Goal: Task Accomplishment & Management: Manage account settings

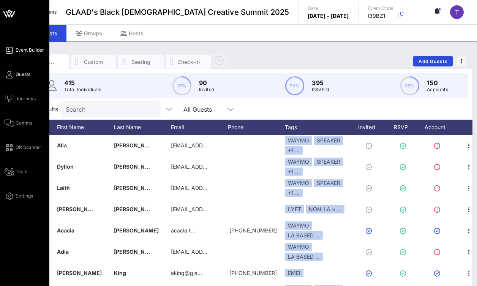
click at [23, 47] on span "Event Builder" at bounding box center [30, 50] width 28 height 7
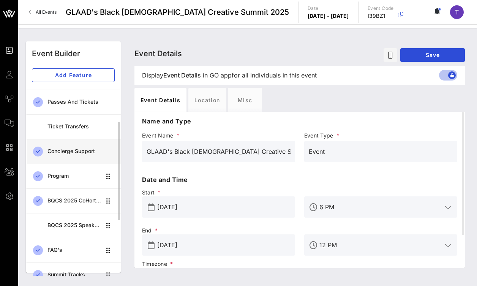
scroll to position [71, 0]
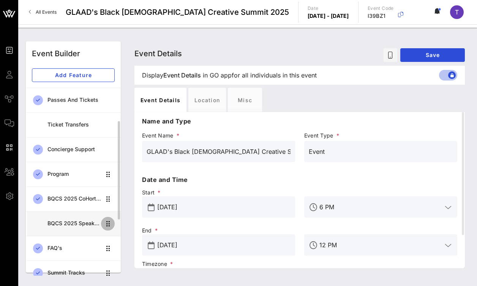
click at [109, 224] on icon "button" at bounding box center [107, 223] width 9 height 9
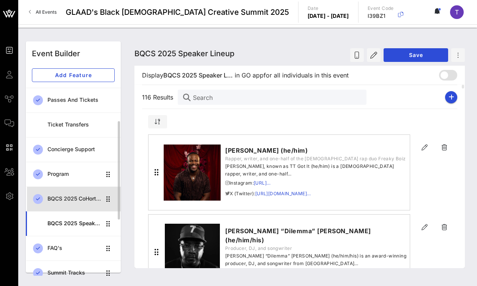
click at [78, 196] on div "BQCS 2025 CoHort Guestbook" at bounding box center [74, 199] width 54 height 6
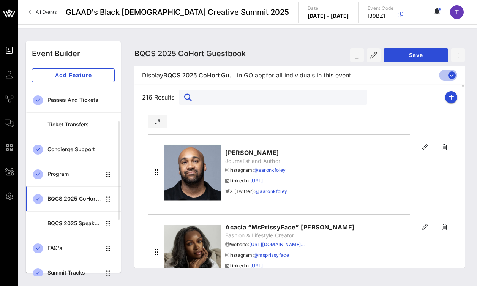
click at [225, 95] on input "text" at bounding box center [277, 97] width 167 height 10
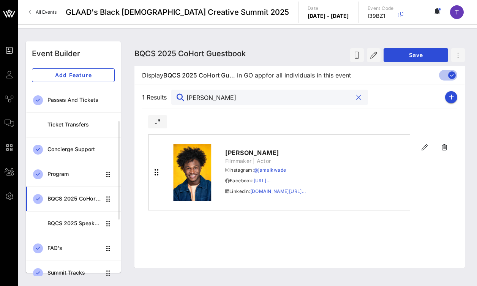
type input "jamal"
click at [325, 166] on div "Jamal Wade Filmmaker | Actor Instagram: @jamalkwade Facebook: https://www.faceb…" at bounding box center [287, 172] width 246 height 72
click at [270, 180] on link "https://www.faceboo…" at bounding box center [262, 181] width 17 height 6
click at [277, 171] on link "@jamalkwade" at bounding box center [270, 170] width 32 height 6
click at [423, 145] on icon "button" at bounding box center [424, 147] width 9 height 9
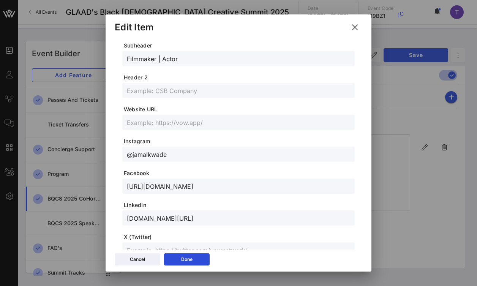
scroll to position [126, 0]
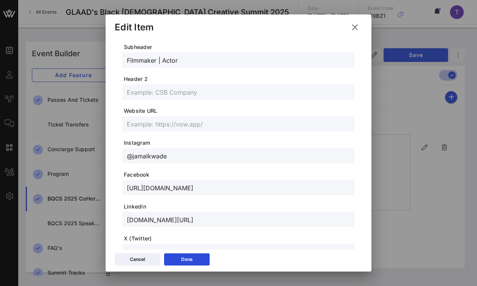
click at [174, 157] on input "@jamalkwade" at bounding box center [238, 156] width 223 height 10
click at [171, 157] on input "@jamalkwade" at bounding box center [238, 156] width 223 height 10
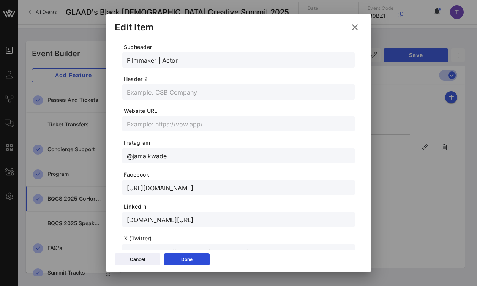
click at [171, 157] on input "@jamalkwade" at bounding box center [238, 156] width 223 height 10
paste input "https://www.instagram.com/jamalkwade/?hl=en"
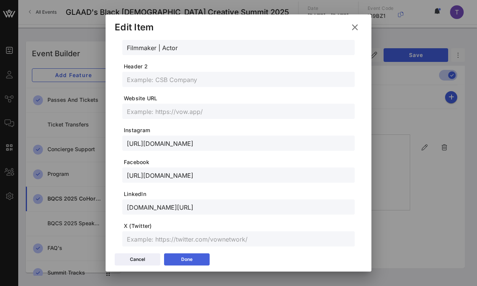
type input "https://www.instagram.com/jamalkwade/?hl=en"
click at [191, 261] on div "Done" at bounding box center [186, 260] width 11 height 8
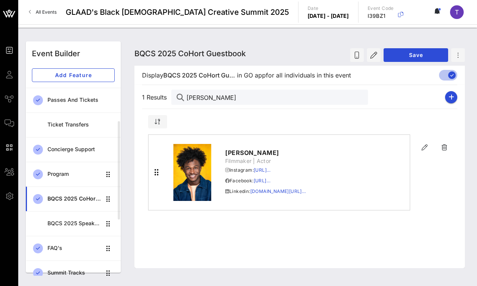
scroll to position [125, 0]
click at [268, 193] on link "www.linkedin.com/in…" at bounding box center [278, 191] width 56 height 6
click at [425, 146] on icon "button" at bounding box center [424, 147] width 9 height 9
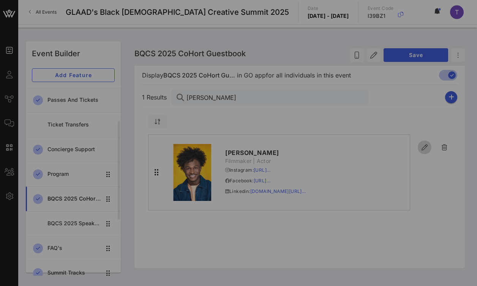
type input "Jamal Wade"
type input "Filmmaker | Actor"
type input "https://www.instagram.com/jamalkwade/?hl=en"
type input "https://www.facebook.com/jamalkwade"
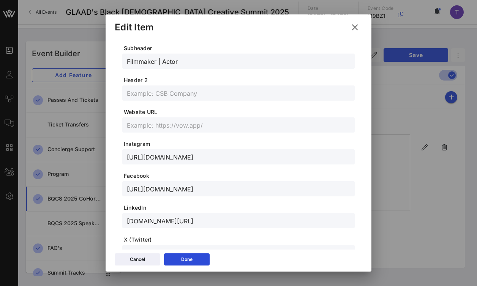
click at [205, 218] on input "www.linkedin.com/in/jamalkwade/" at bounding box center [238, 221] width 223 height 10
paste input "https://www.linkedin.com/in/jamalkwade"
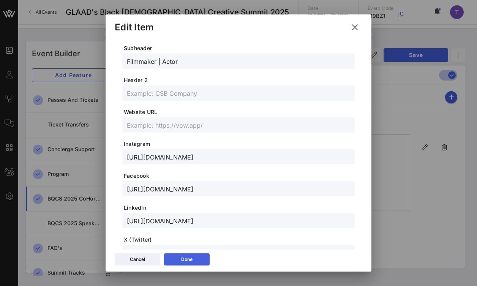
type input "https://www.linkedin.com/in/jamalkwade"
click at [195, 256] on button "Done" at bounding box center [187, 259] width 46 height 12
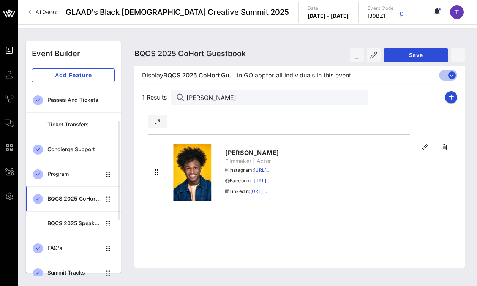
scroll to position [111, 0]
click at [407, 55] on span "Save" at bounding box center [416, 55] width 52 height 6
click at [419, 59] on button "Save" at bounding box center [416, 55] width 65 height 14
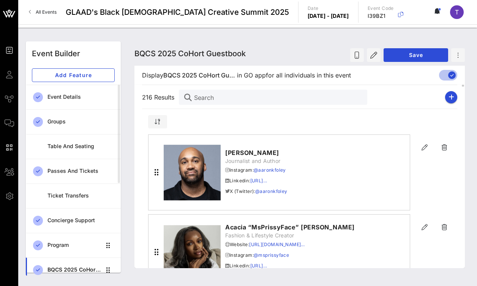
click at [238, 98] on input "Search" at bounding box center [277, 97] width 167 height 10
type input "i"
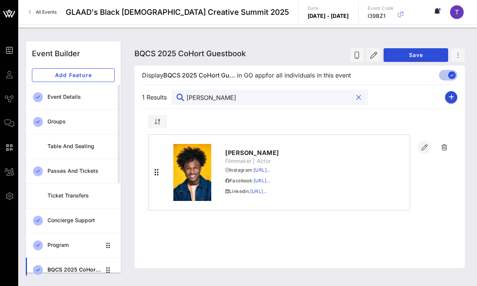
type input "jamal"
click at [425, 146] on icon "button" at bounding box center [424, 147] width 9 height 9
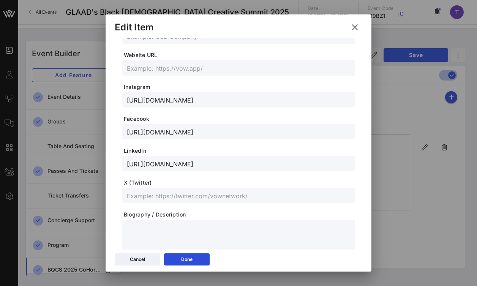
scroll to position [183, 0]
click at [209, 65] on input "text" at bounding box center [238, 67] width 223 height 10
paste input "https://urldefense.proofpoint.com/v2/url?u=http-3A__www.jamalwade.com&d=DwMFaQ&…"
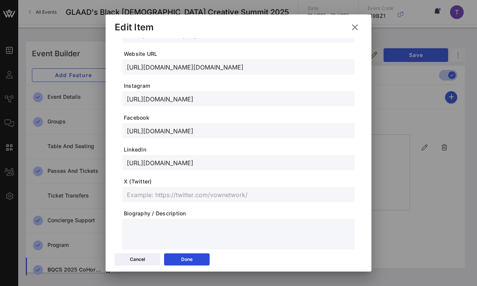
scroll to position [0, 769]
click at [134, 66] on input "https://urldefense.proofpoint.com/v2/url?u=http-3A__www.jamalwade.com&d=DwMFaQ&…" at bounding box center [238, 67] width 223 height 10
click at [218, 71] on input "https://urldefense.proofpoint.com/v2/url?u=http-3A__www.jamalwade.com&d=DwMFaQ&…" at bounding box center [238, 67] width 223 height 10
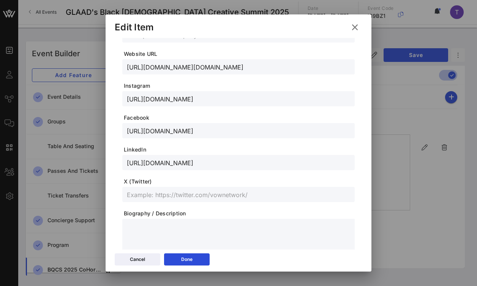
click at [218, 71] on input "https://urldefense.proofpoint.com/v2/url?u=http-3A__www.jamalwade.com&d=DwMFaQ&…" at bounding box center [238, 67] width 223 height 10
paste input "www.jamalwade.com"
type input "www.jamalwade.com"
click at [256, 118] on span "Facebook" at bounding box center [239, 118] width 231 height 8
click at [214, 97] on input "https://www.instagram.com/jamalkwade/?hl=en" at bounding box center [238, 99] width 223 height 10
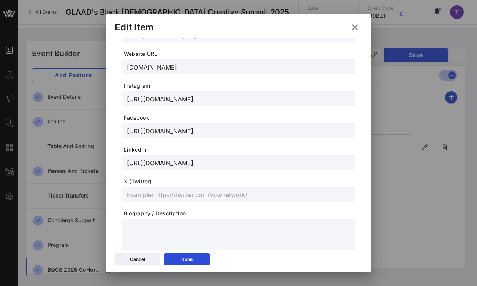
click at [214, 97] on input "https://www.instagram.com/jamalkwade/?hl=en" at bounding box center [238, 99] width 223 height 10
click at [238, 111] on form "Profile Picture Remove Image Header 1 * Jamal Wade Subheader Filmmaker | Actor …" at bounding box center [238, 70] width 232 height 407
click at [215, 163] on input "https://www.linkedin.com/in/jamalkwade" at bounding box center [238, 163] width 223 height 10
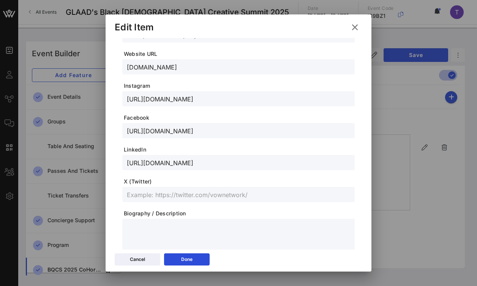
click at [215, 163] on input "https://www.linkedin.com/in/jamalkwade" at bounding box center [238, 163] width 223 height 10
paste input "/?trk=opento_nprofile_details"
click at [219, 164] on input "https://www.linkedin.com/in/jamalkwade/?trk=opento_nprofile_details" at bounding box center [238, 163] width 223 height 10
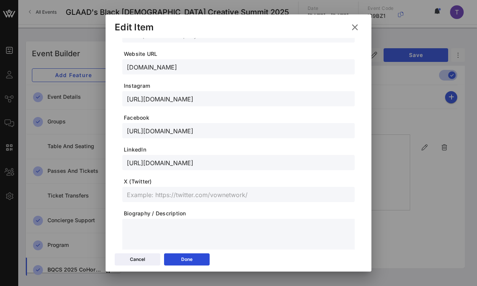
click at [219, 164] on input "https://www.linkedin.com/in/jamalkwade/?trk=opento_nprofile_details" at bounding box center [238, 163] width 223 height 10
paste input "text"
type input "https://www.linkedin.com/in/jamalkwade/?trk=opento_nprofile_details"
click at [231, 181] on span "X (Twitter)" at bounding box center [239, 182] width 231 height 8
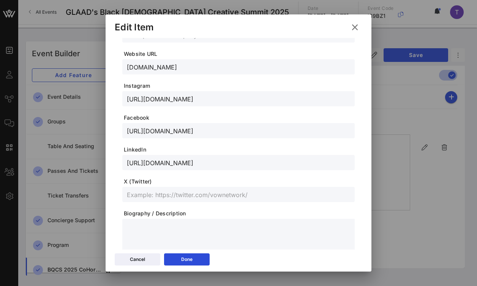
click at [213, 164] on input "https://www.linkedin.com/in/jamalkwade/?trk=opento_nprofile_details" at bounding box center [238, 163] width 223 height 10
paste input "https://www.linkedin.com/in/jamalkwade/?trk=opento_nprofile_details"
type input "https://www.linkedin.com/in/jamalkwade/?trk=opento_nprofile_details"
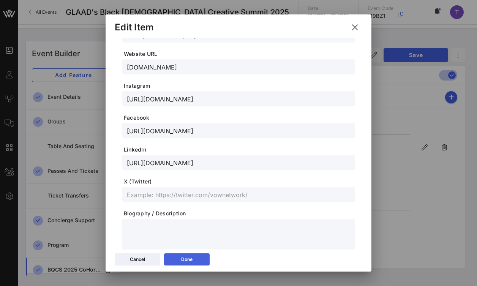
click at [195, 258] on button "Done" at bounding box center [187, 259] width 46 height 12
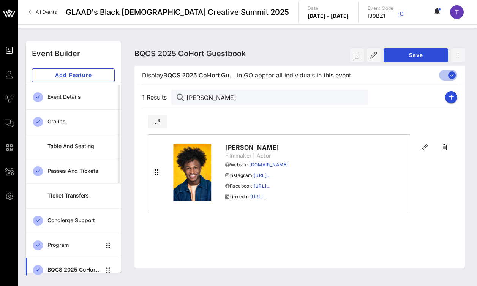
scroll to position [169, 0]
click at [415, 57] on span "Save" at bounding box center [416, 55] width 52 height 6
